Goal: Find specific page/section

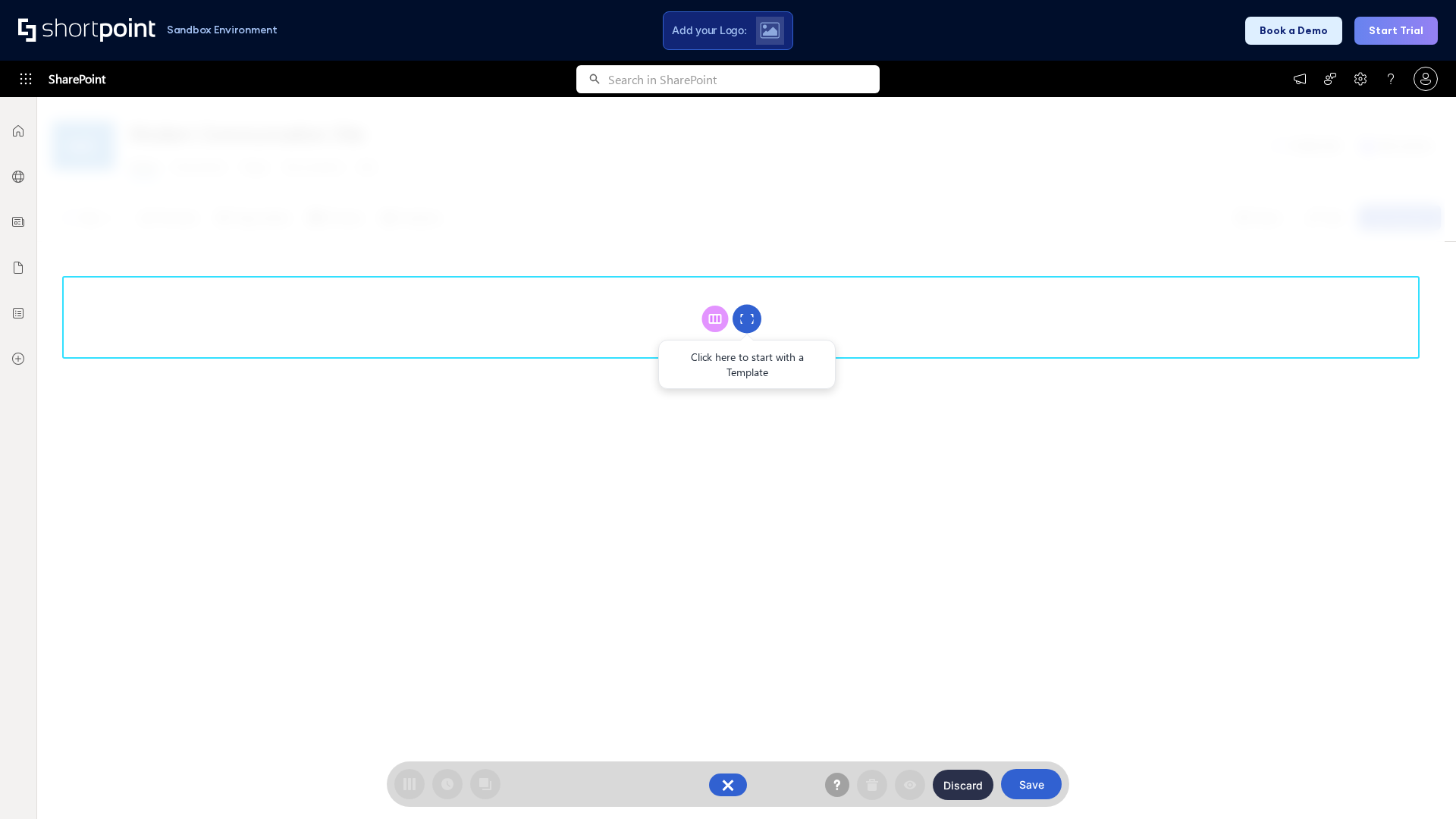
click at [747, 319] on circle at bounding box center [747, 320] width 29 height 29
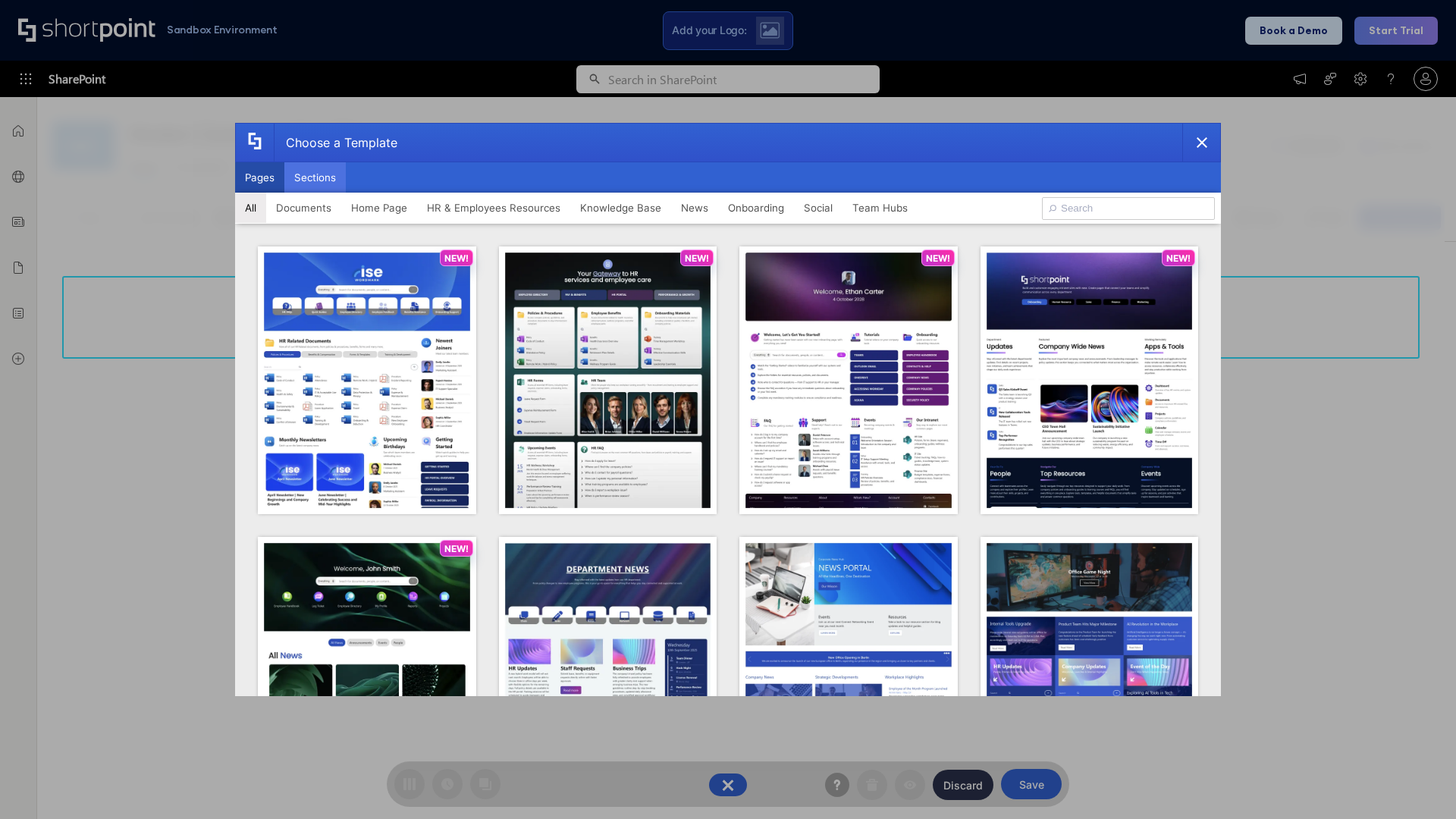
click at [315, 178] on button "Sections" at bounding box center [315, 177] width 61 height 30
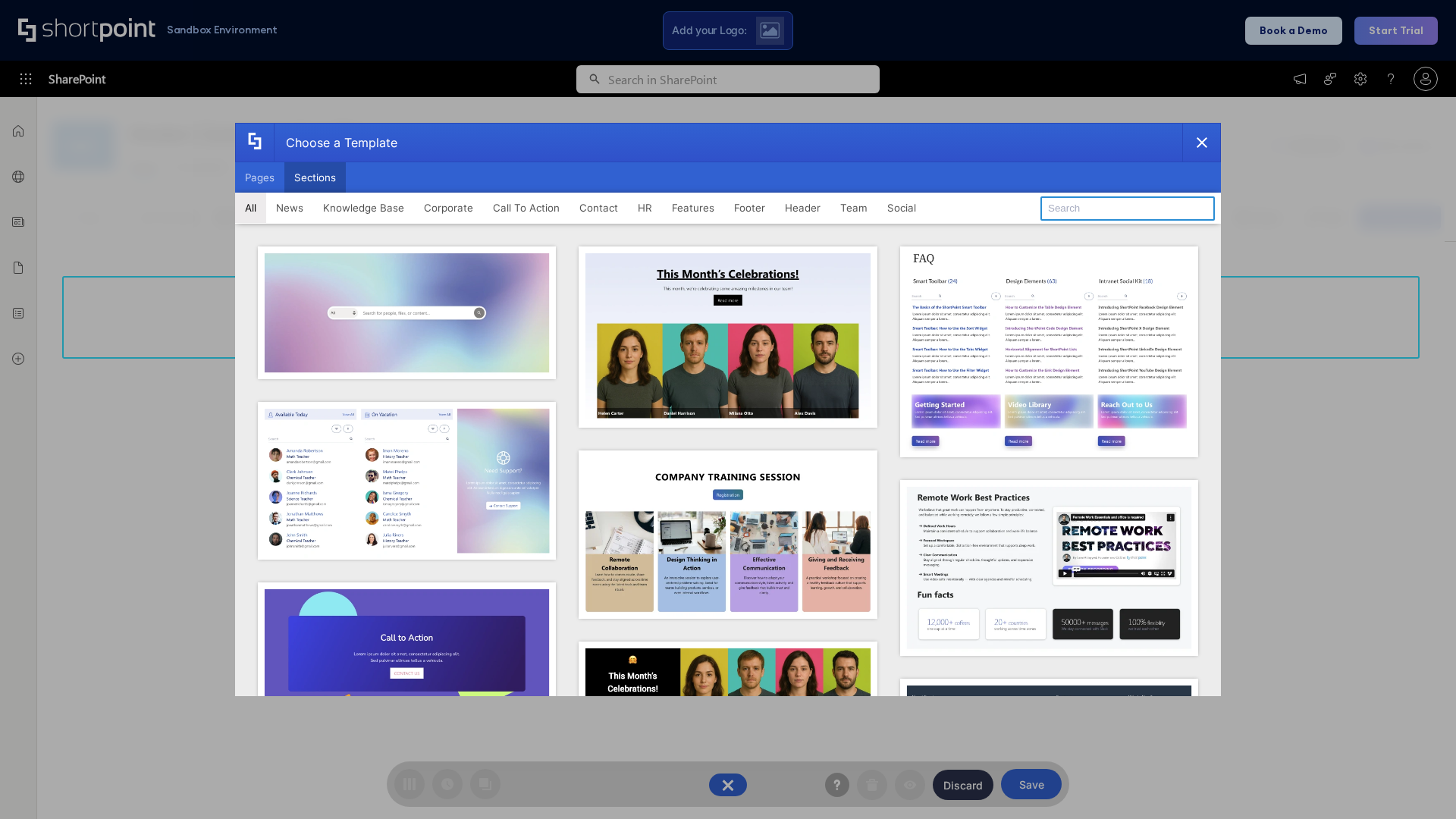
type input "Articles 2"
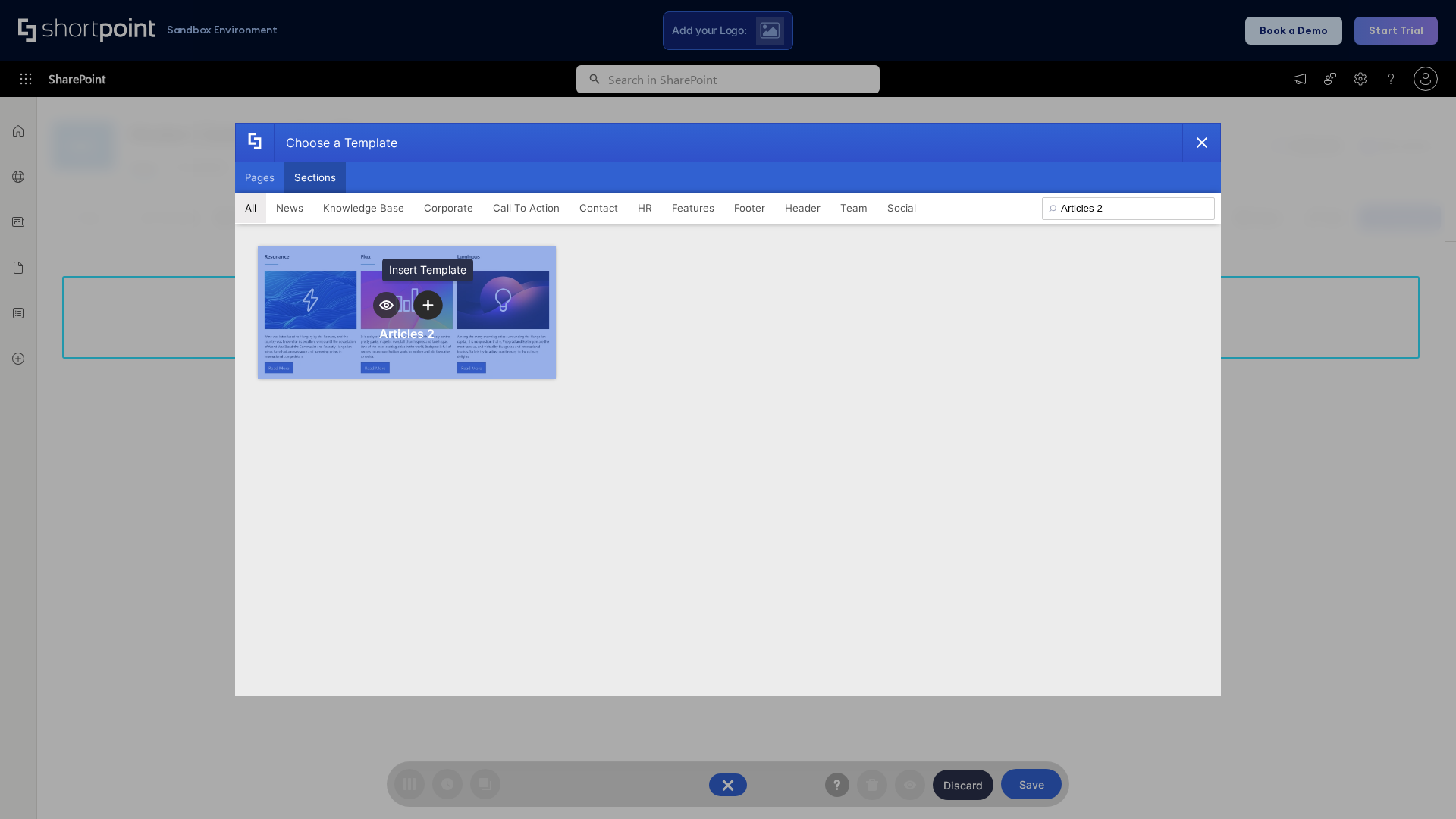
click at [427, 305] on icon "template selector" at bounding box center [427, 304] width 11 height 11
